Goal: Task Accomplishment & Management: Manage account settings

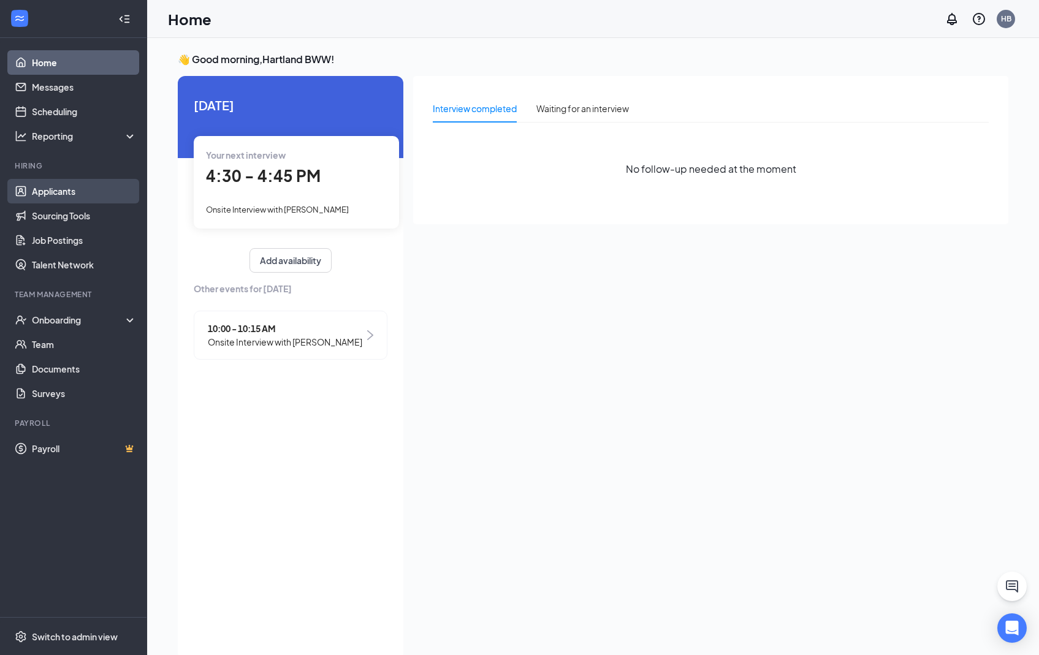
click at [48, 194] on link "Applicants" at bounding box center [84, 191] width 105 height 25
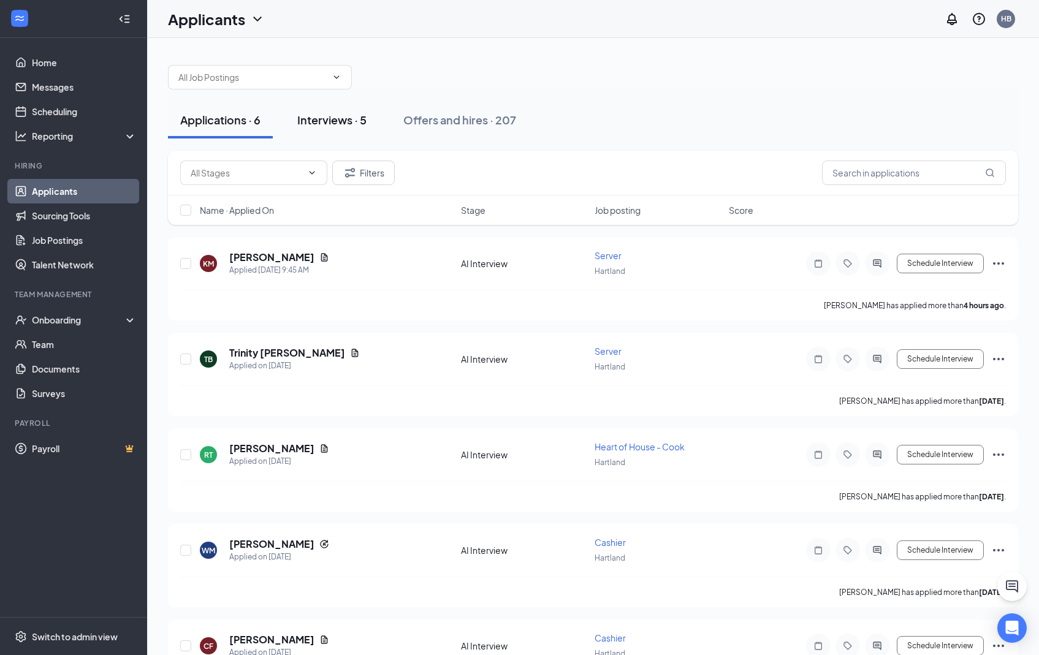
click at [330, 121] on div "Interviews · 5" at bounding box center [331, 119] width 69 height 15
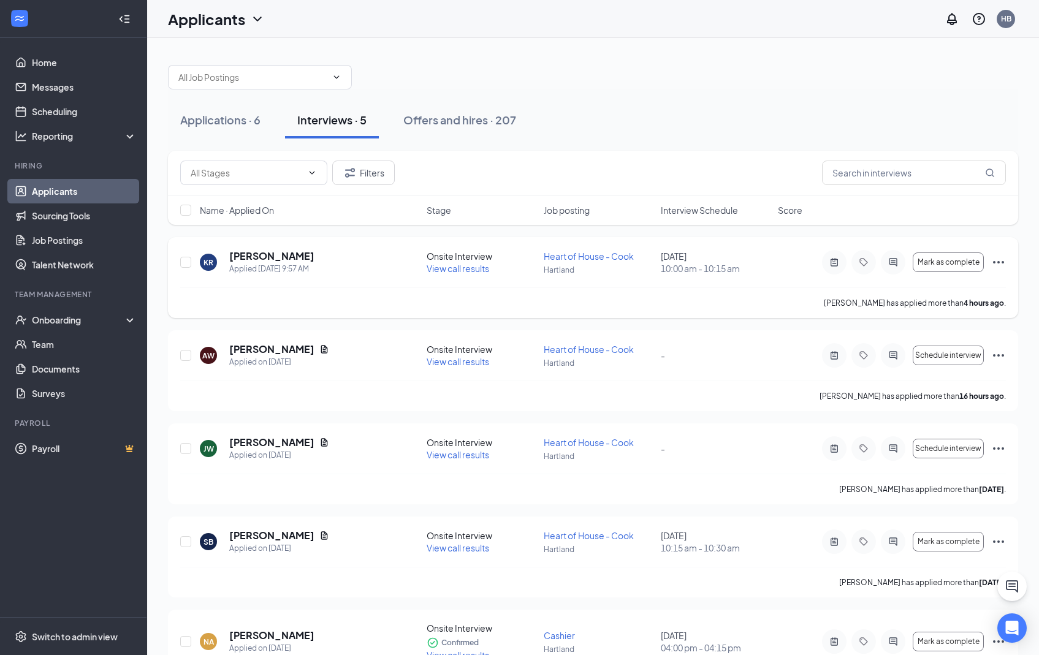
click at [463, 268] on span "View call results" at bounding box center [458, 268] width 63 height 11
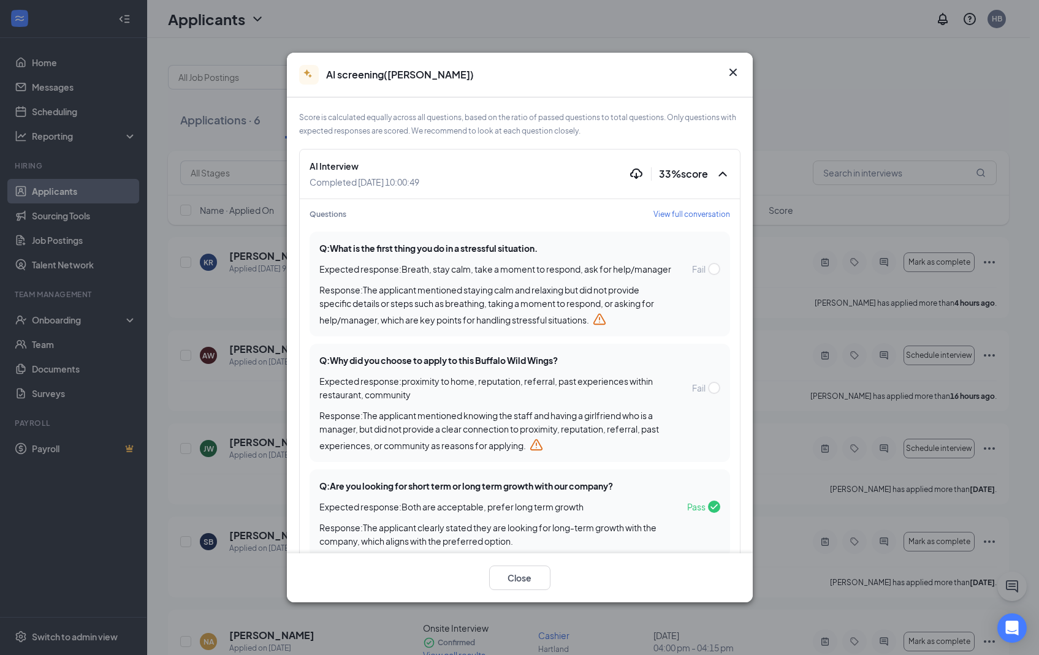
click at [659, 170] on span "33 % score" at bounding box center [683, 173] width 49 height 13
click at [732, 73] on icon "Cross" at bounding box center [732, 72] width 7 height 7
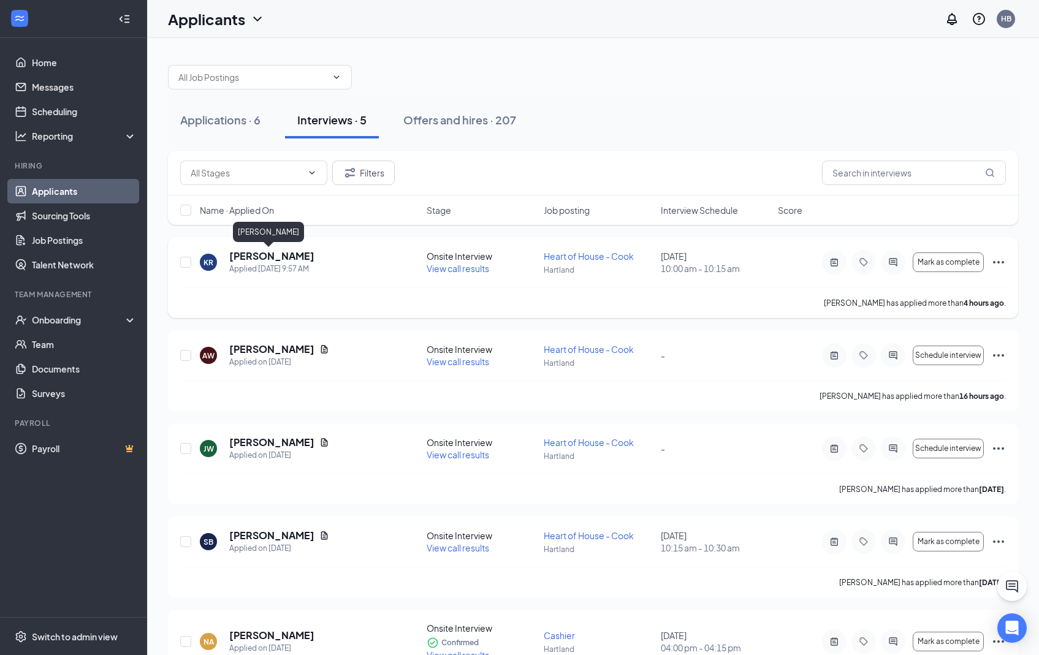
click at [265, 255] on h5 "[PERSON_NAME]" at bounding box center [271, 255] width 85 height 13
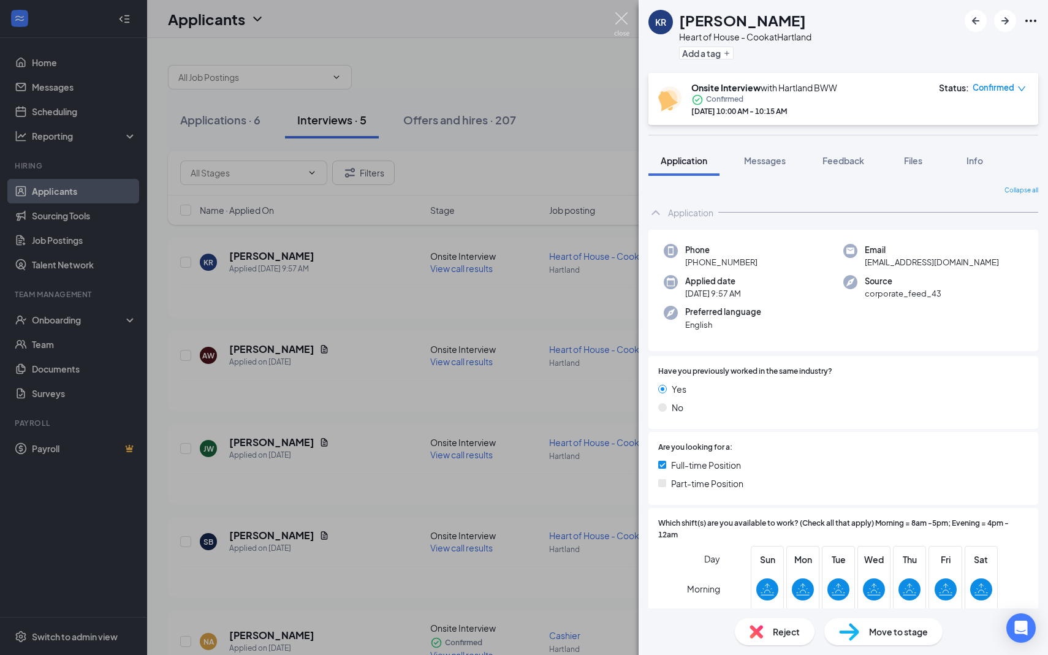
click at [622, 21] on img at bounding box center [621, 24] width 15 height 24
